Goal: Unclear

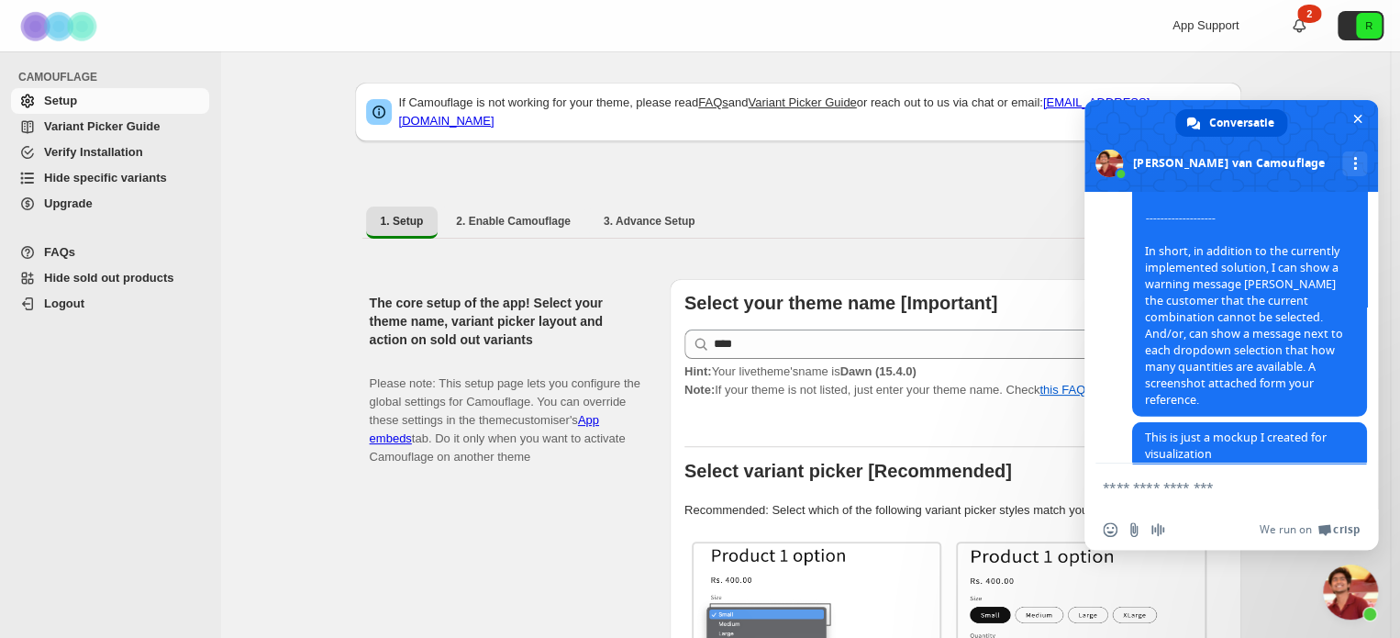
scroll to position [16578, 0]
